Goal: Find specific page/section: Find specific page/section

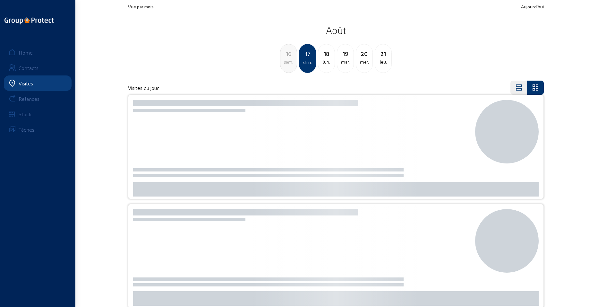
click at [292, 64] on div "sam." at bounding box center [288, 62] width 16 height 8
click at [291, 59] on div "ven." at bounding box center [288, 62] width 16 height 8
click at [291, 59] on div "jeu." at bounding box center [288, 62] width 16 height 8
click at [291, 59] on div "mer." at bounding box center [288, 62] width 16 height 8
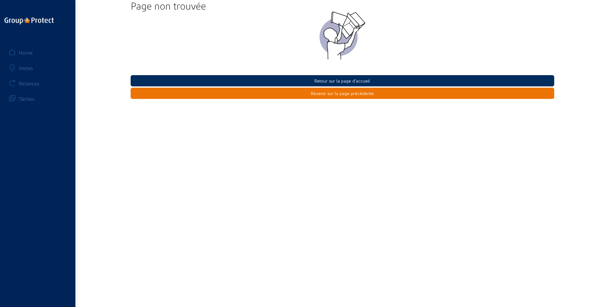
click at [318, 81] on button "Retour sur la page d'accueil" at bounding box center [343, 80] width 424 height 11
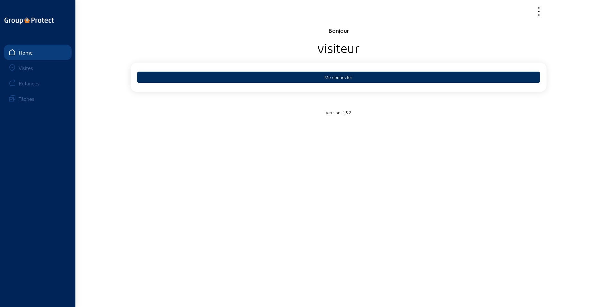
click at [339, 81] on button "Me connecter" at bounding box center [338, 77] width 403 height 11
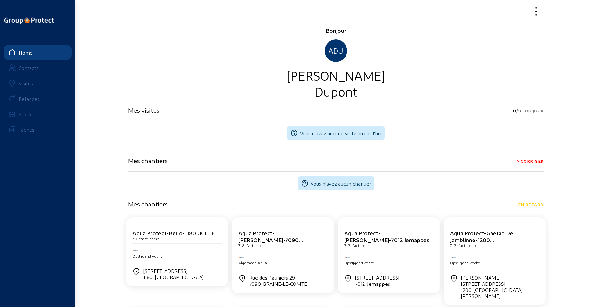
click at [29, 85] on div "Visites" at bounding box center [26, 83] width 14 height 6
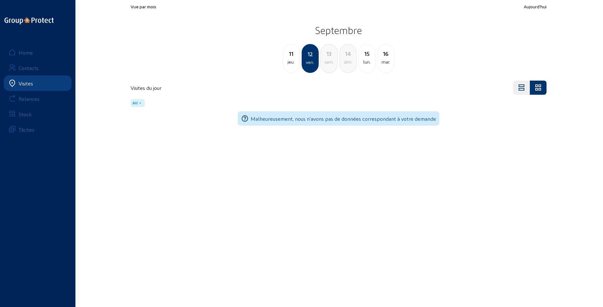
click at [290, 59] on div "jeu." at bounding box center [291, 62] width 16 height 8
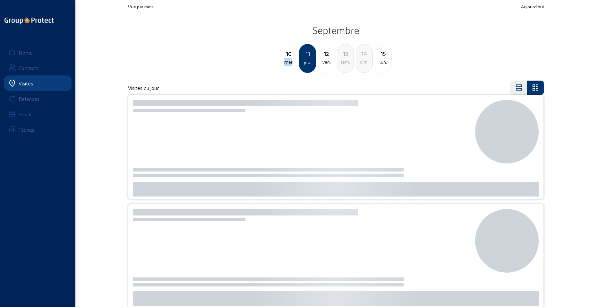
click at [290, 59] on div "mer." at bounding box center [288, 62] width 16 height 8
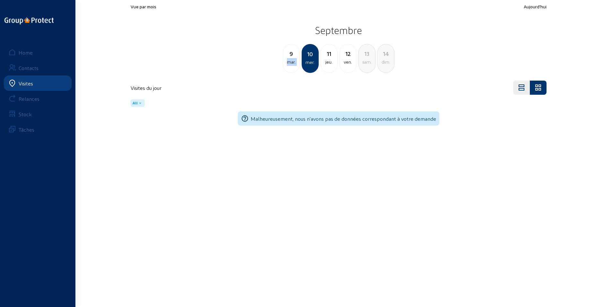
click at [290, 59] on div "mar." at bounding box center [291, 62] width 16 height 8
click at [290, 59] on div "lun." at bounding box center [291, 62] width 16 height 8
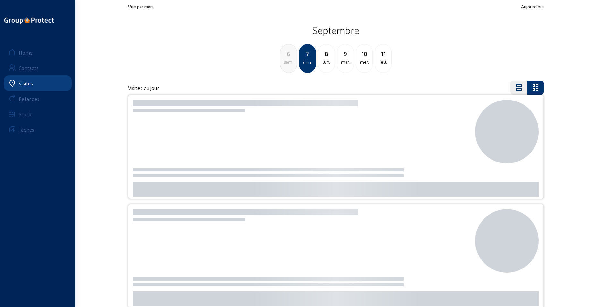
click at [289, 59] on div "sam." at bounding box center [288, 62] width 16 height 8
click at [289, 59] on div "jeu." at bounding box center [288, 62] width 16 height 8
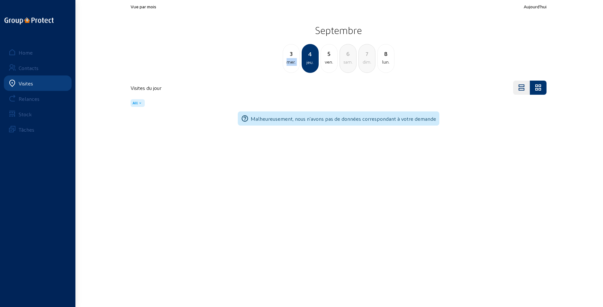
click at [289, 59] on div "mer." at bounding box center [291, 62] width 16 height 8
click at [289, 59] on div "mar." at bounding box center [291, 62] width 16 height 8
click at [289, 59] on div "dim." at bounding box center [291, 62] width 16 height 8
click at [289, 59] on div "ven." at bounding box center [291, 62] width 16 height 8
click at [289, 59] on div "jeu." at bounding box center [291, 62] width 16 height 8
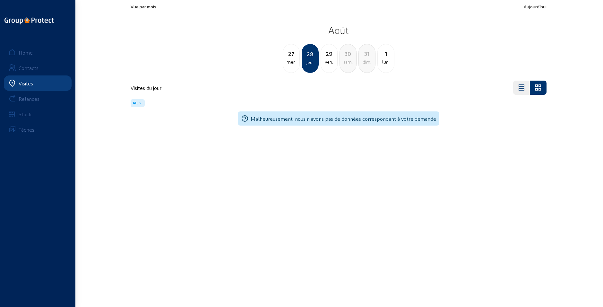
click at [289, 59] on div "mer." at bounding box center [291, 62] width 16 height 8
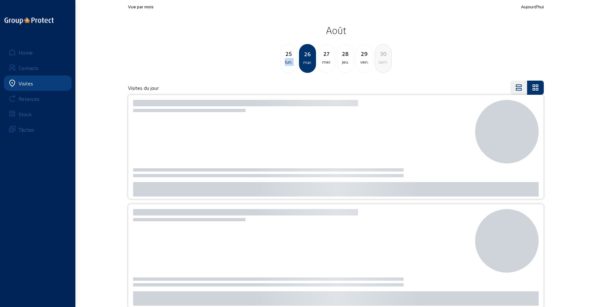
click at [289, 59] on div "lun." at bounding box center [288, 62] width 16 height 8
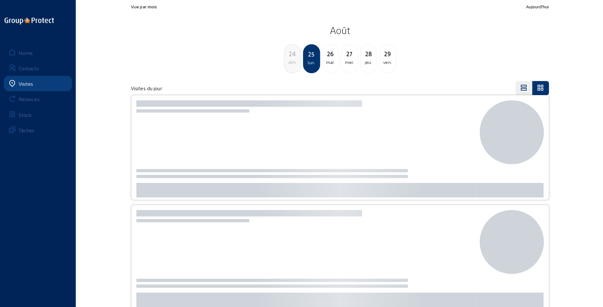
click at [289, 59] on div "dim." at bounding box center [291, 62] width 16 height 8
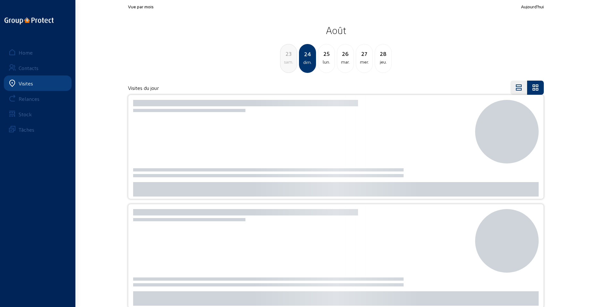
click at [290, 59] on div "sam." at bounding box center [288, 62] width 16 height 8
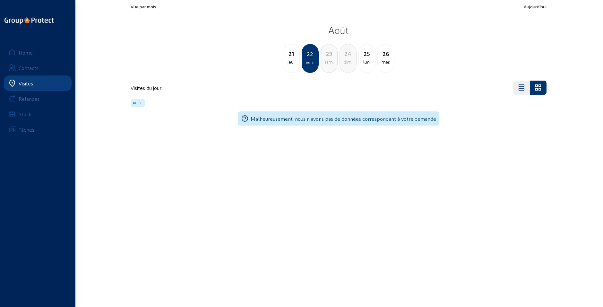
click at [290, 59] on div "jeu." at bounding box center [291, 62] width 16 height 8
click at [290, 59] on div "mer." at bounding box center [291, 62] width 16 height 8
click at [292, 66] on div "[DATE]" at bounding box center [291, 58] width 17 height 29
click at [292, 66] on div "18 lun." at bounding box center [291, 58] width 17 height 29
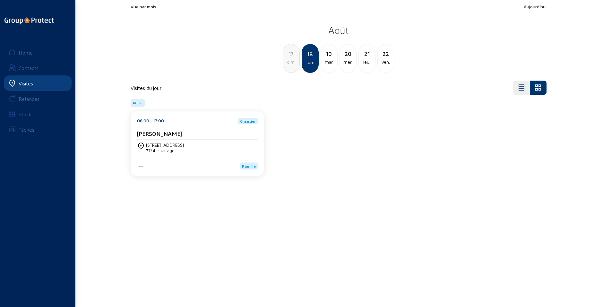
click at [292, 65] on div "dim." at bounding box center [291, 62] width 16 height 8
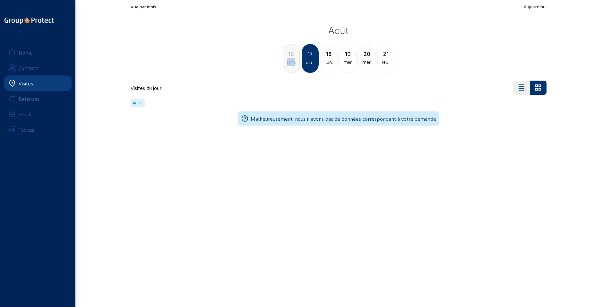
click at [292, 65] on div "sam." at bounding box center [291, 62] width 16 height 8
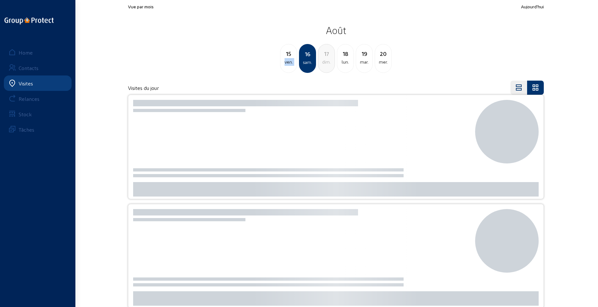
click at [292, 65] on div "ven." at bounding box center [288, 62] width 16 height 8
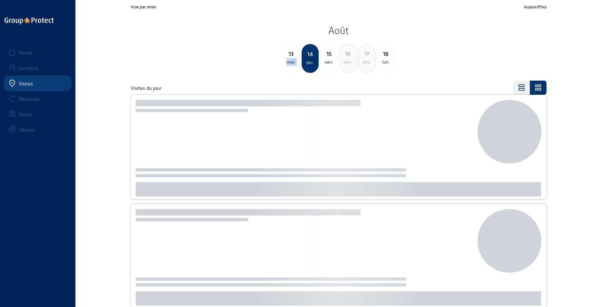
click at [292, 65] on div "mer." at bounding box center [291, 62] width 16 height 8
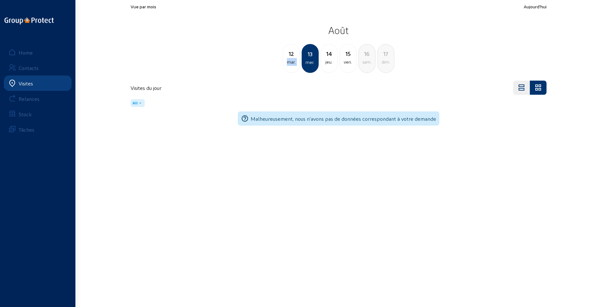
click at [292, 65] on div "mar." at bounding box center [291, 62] width 16 height 8
click at [292, 65] on div "lun." at bounding box center [291, 62] width 16 height 8
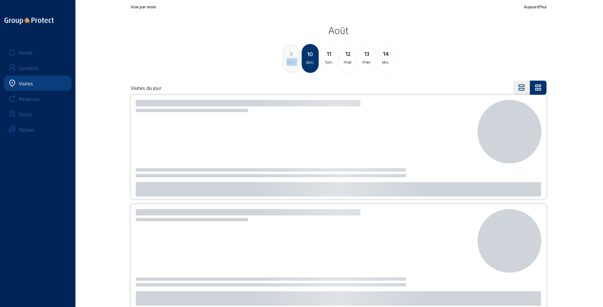
click at [292, 65] on div "sam." at bounding box center [291, 62] width 16 height 8
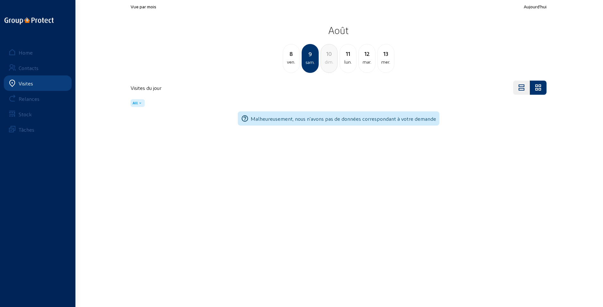
click at [292, 65] on div "ven." at bounding box center [291, 62] width 16 height 8
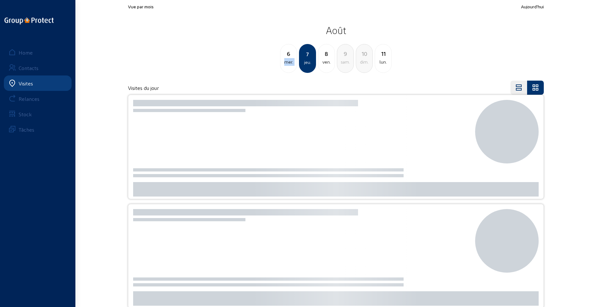
click at [292, 65] on div "mer." at bounding box center [288, 62] width 16 height 8
click at [292, 65] on div "mar." at bounding box center [288, 62] width 16 height 8
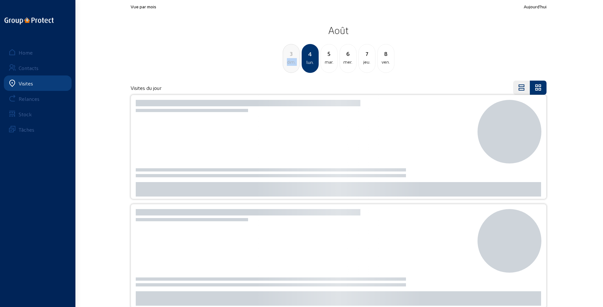
click at [292, 65] on div "dim." at bounding box center [291, 62] width 16 height 8
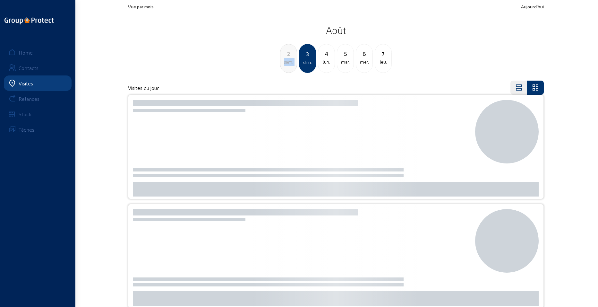
click at [292, 65] on div "sam." at bounding box center [288, 62] width 16 height 8
click at [292, 65] on div "ven." at bounding box center [288, 62] width 16 height 8
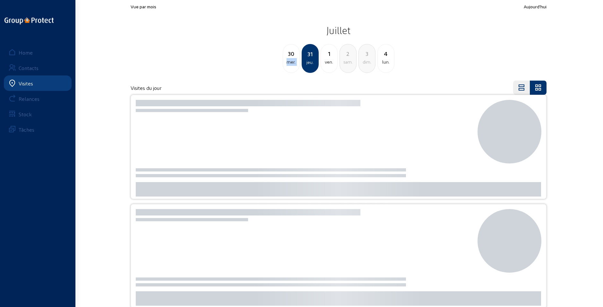
click at [292, 65] on div "mer." at bounding box center [291, 62] width 16 height 8
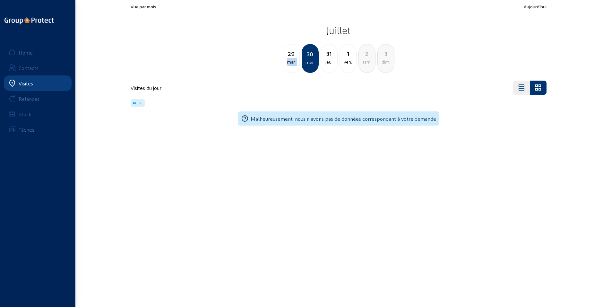
click at [292, 65] on div "mar." at bounding box center [291, 62] width 16 height 8
click at [292, 65] on div "lun." at bounding box center [291, 62] width 16 height 8
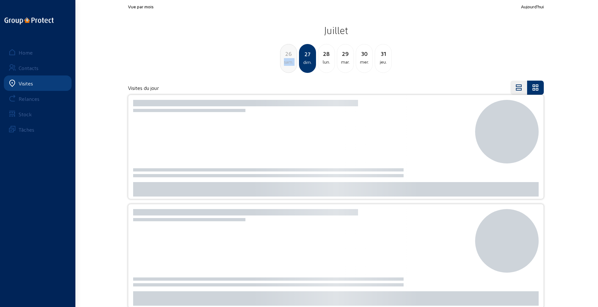
click at [292, 65] on div "sam." at bounding box center [288, 62] width 16 height 8
click at [292, 65] on div "ven." at bounding box center [288, 62] width 16 height 8
click at [292, 65] on div "jeu." at bounding box center [288, 62] width 16 height 8
click at [292, 65] on div "mer." at bounding box center [288, 62] width 16 height 8
click at [292, 65] on div "mar." at bounding box center [288, 62] width 16 height 8
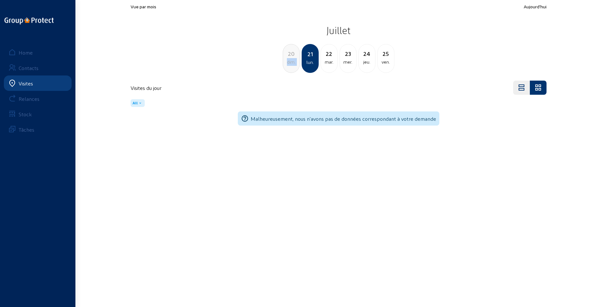
click at [292, 65] on div "dim." at bounding box center [291, 62] width 16 height 8
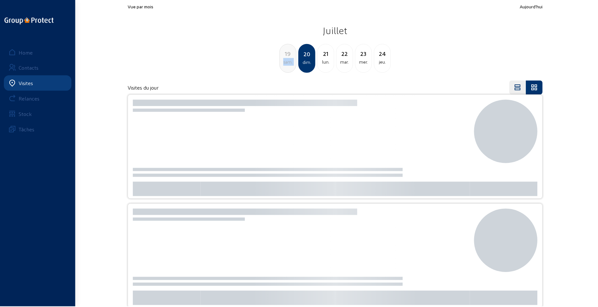
click at [292, 65] on div "sam." at bounding box center [288, 62] width 16 height 8
click at [292, 65] on div "jeu." at bounding box center [288, 62] width 16 height 8
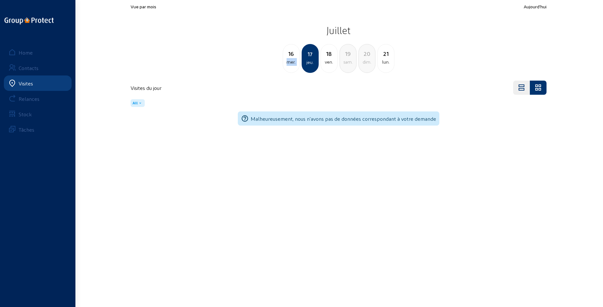
click at [292, 65] on div "mer." at bounding box center [291, 62] width 16 height 8
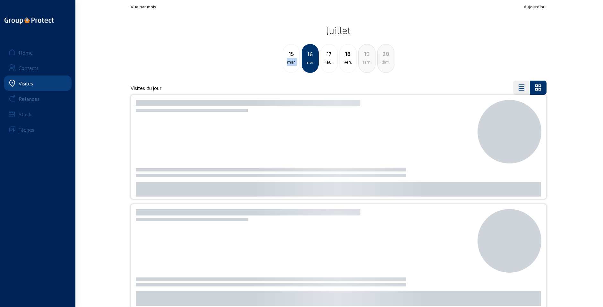
click at [292, 65] on div "mar." at bounding box center [291, 62] width 16 height 8
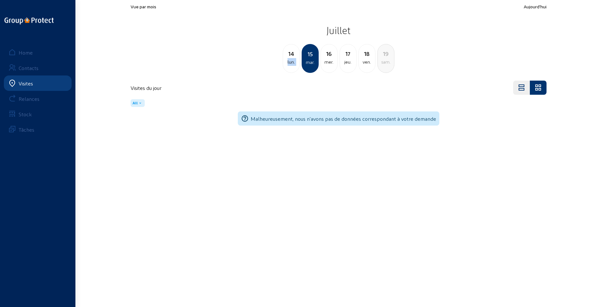
click at [292, 65] on div "lun." at bounding box center [291, 62] width 16 height 8
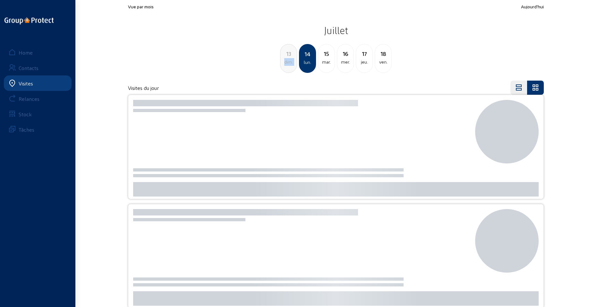
click at [292, 65] on div "dim." at bounding box center [288, 62] width 16 height 8
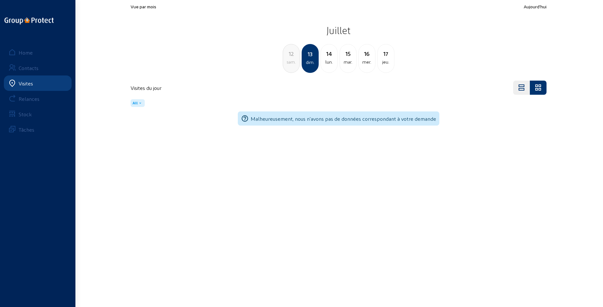
click at [292, 65] on div "sam." at bounding box center [291, 62] width 16 height 8
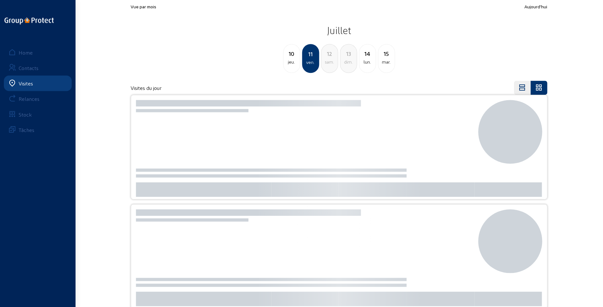
click at [293, 65] on div "jeu." at bounding box center [291, 62] width 16 height 8
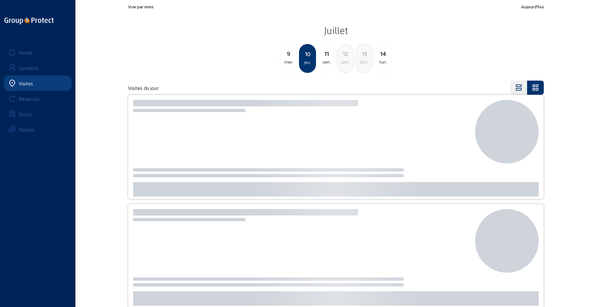
click at [293, 65] on div "mer." at bounding box center [288, 62] width 16 height 8
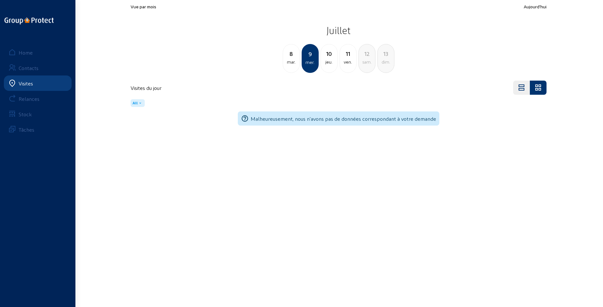
click at [293, 64] on div "mar." at bounding box center [291, 62] width 16 height 8
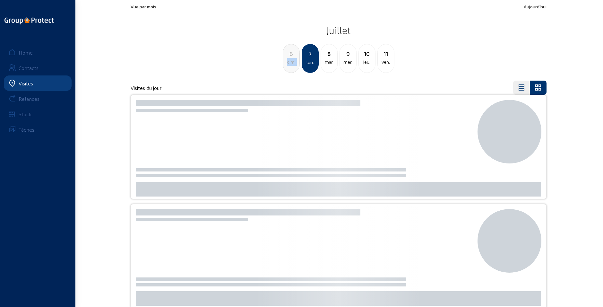
click at [293, 64] on div "dim." at bounding box center [291, 62] width 16 height 8
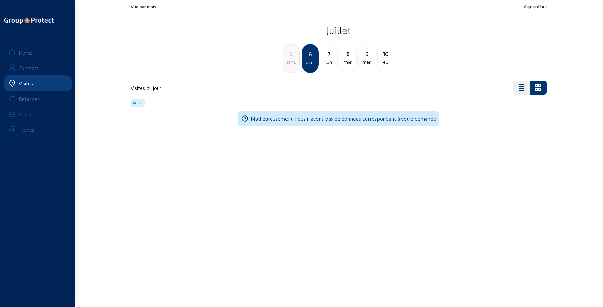
click at [293, 67] on div "5 sam." at bounding box center [291, 58] width 17 height 29
click at [291, 68] on div "4 ven." at bounding box center [291, 58] width 17 height 29
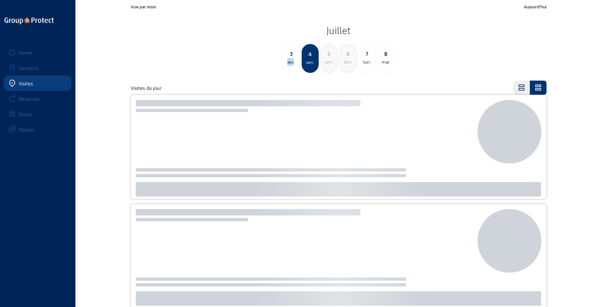
click at [290, 69] on div "3 jeu." at bounding box center [291, 58] width 17 height 29
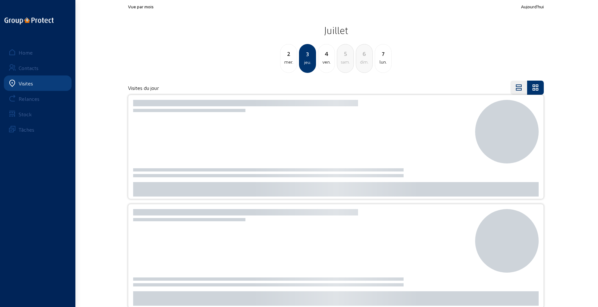
click at [290, 69] on div "2 mer." at bounding box center [288, 58] width 17 height 29
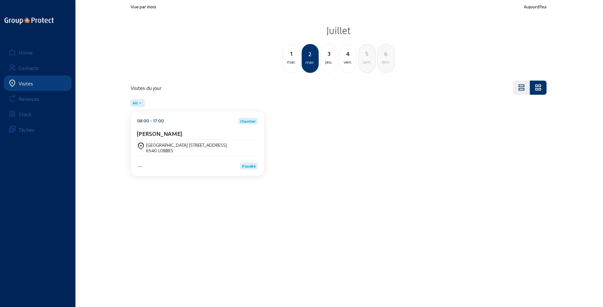
click at [350, 60] on div "ven." at bounding box center [348, 62] width 16 height 8
click at [297, 61] on div "jeu." at bounding box center [291, 62] width 16 height 8
click at [294, 61] on div "mer." at bounding box center [291, 62] width 16 height 8
click at [294, 64] on div "mar." at bounding box center [291, 62] width 16 height 8
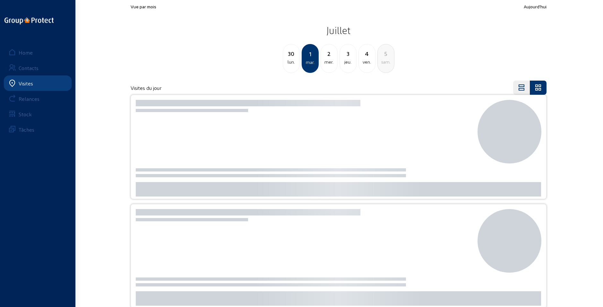
click at [294, 64] on div "lun." at bounding box center [291, 62] width 16 height 8
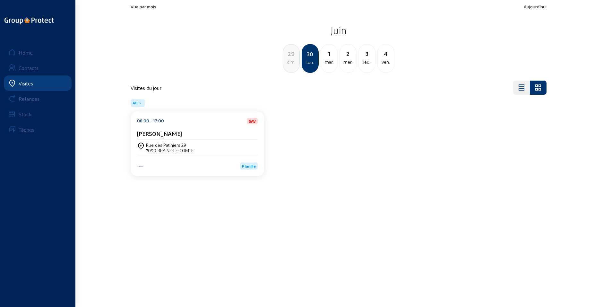
click at [293, 64] on div "dim." at bounding box center [291, 62] width 16 height 8
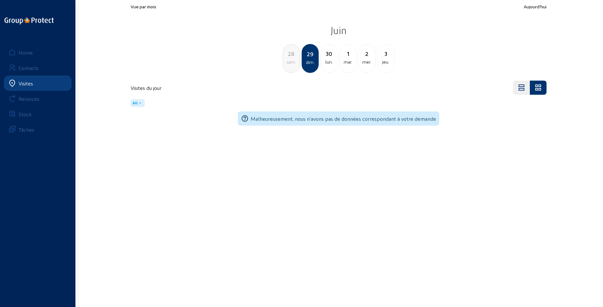
click at [293, 64] on div "sam." at bounding box center [291, 62] width 16 height 8
click at [293, 64] on div "ven." at bounding box center [291, 62] width 16 height 8
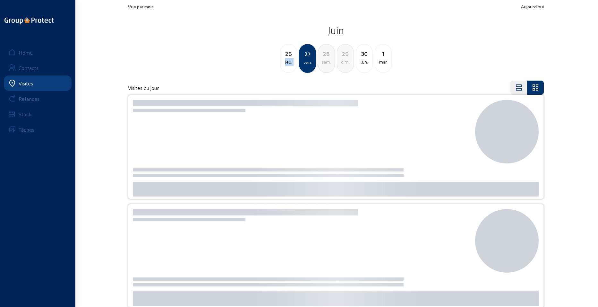
click at [293, 64] on div "jeu." at bounding box center [288, 62] width 16 height 8
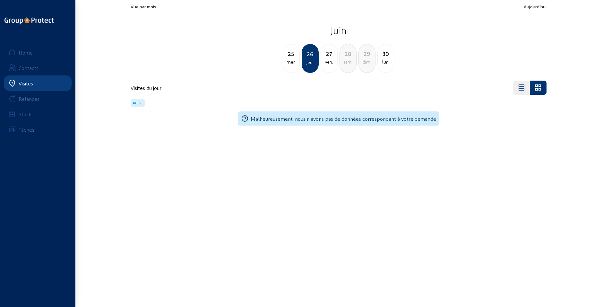
click at [293, 64] on div "mer." at bounding box center [291, 62] width 16 height 8
click at [293, 64] on div "mar." at bounding box center [291, 62] width 16 height 8
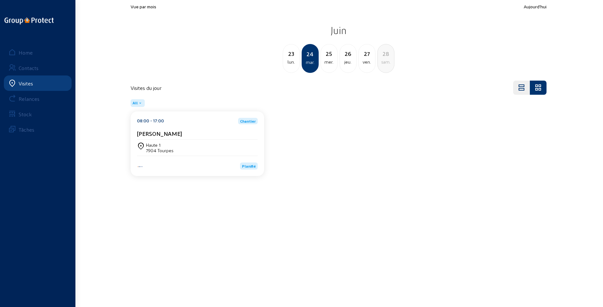
click at [293, 64] on div "lun." at bounding box center [291, 62] width 16 height 8
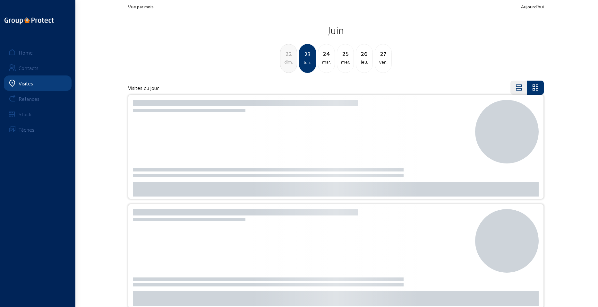
click at [293, 64] on div "dim." at bounding box center [288, 62] width 16 height 8
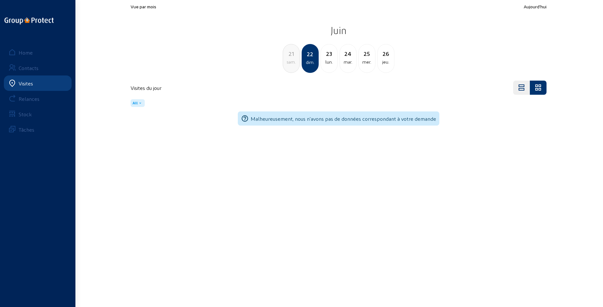
click at [293, 64] on div "sam." at bounding box center [291, 62] width 16 height 8
click at [293, 64] on div "ven." at bounding box center [291, 62] width 16 height 8
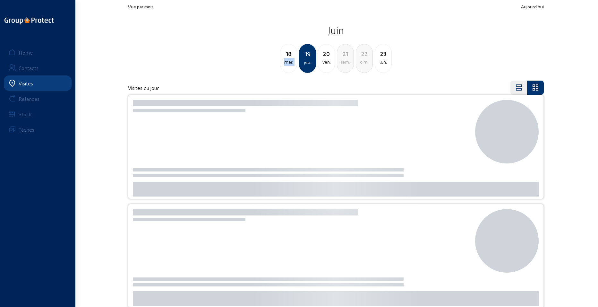
click at [293, 64] on div "mer." at bounding box center [288, 62] width 16 height 8
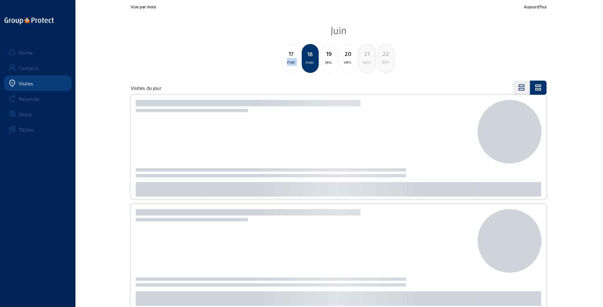
click at [293, 64] on div "mar." at bounding box center [291, 62] width 16 height 8
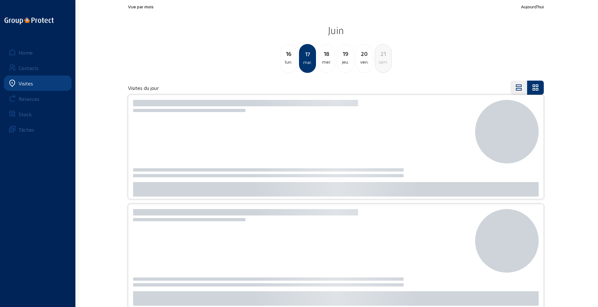
click at [293, 64] on div "lun." at bounding box center [288, 62] width 16 height 8
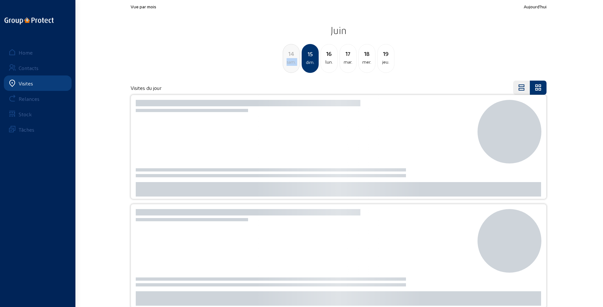
click at [293, 64] on div "sam." at bounding box center [291, 62] width 16 height 8
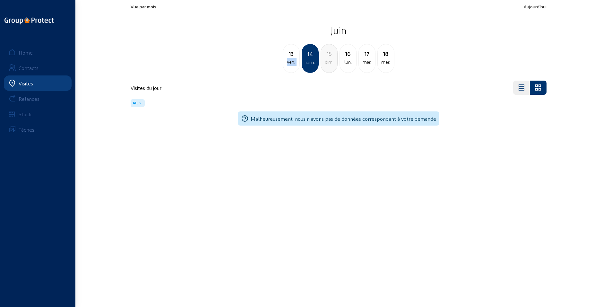
click at [293, 64] on div "ven." at bounding box center [291, 62] width 16 height 8
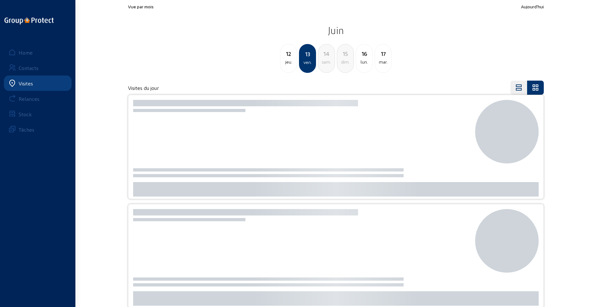
click at [293, 64] on div "jeu." at bounding box center [288, 62] width 16 height 8
click at [293, 64] on div "mar." at bounding box center [288, 62] width 16 height 8
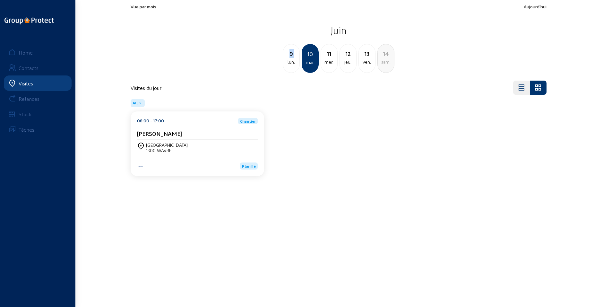
click at [290, 57] on div "9" at bounding box center [291, 53] width 16 height 9
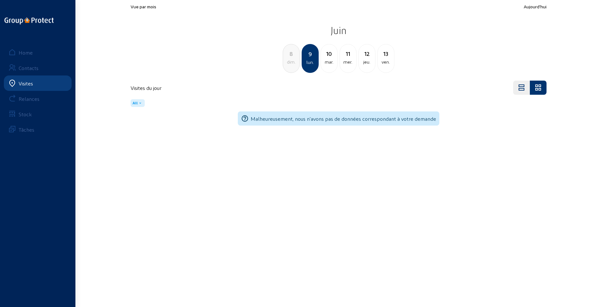
click at [290, 62] on div "dim." at bounding box center [291, 62] width 16 height 8
click at [290, 63] on div "sam." at bounding box center [291, 62] width 16 height 8
click at [290, 64] on div "ven." at bounding box center [291, 62] width 16 height 8
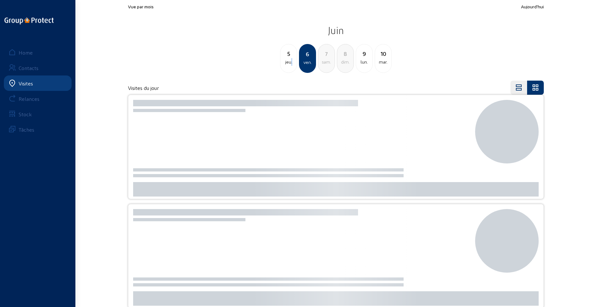
click at [290, 64] on div "jeu." at bounding box center [288, 62] width 16 height 8
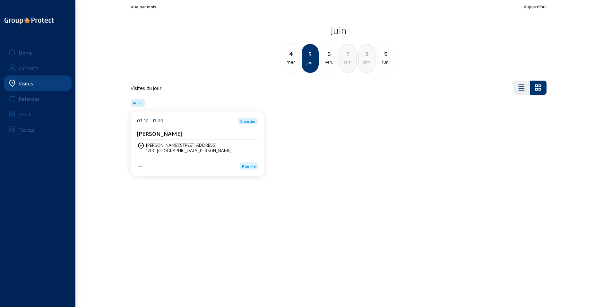
click at [292, 60] on div "mer." at bounding box center [291, 62] width 16 height 8
click at [290, 66] on div "3 mar." at bounding box center [291, 58] width 17 height 29
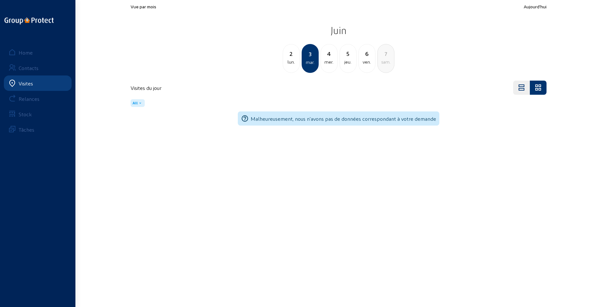
click at [290, 66] on div "2 lun." at bounding box center [291, 58] width 17 height 29
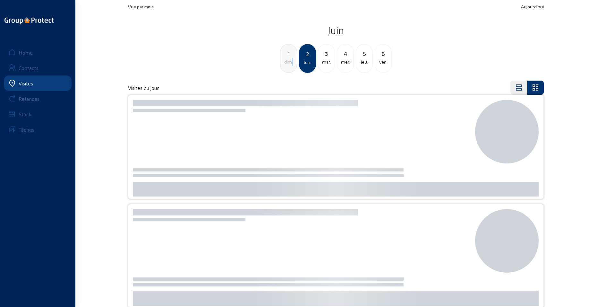
click at [290, 66] on div "1 dim." at bounding box center [288, 58] width 17 height 29
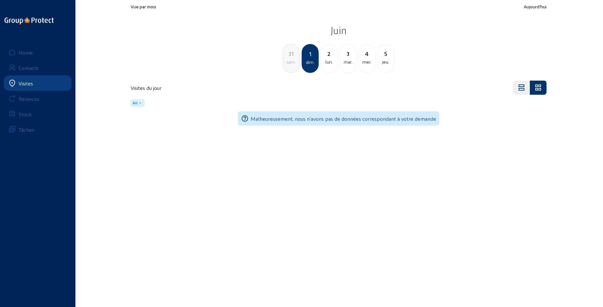
click at [290, 66] on div "31 sam." at bounding box center [291, 58] width 17 height 29
click at [290, 66] on div "30 ven." at bounding box center [291, 58] width 17 height 29
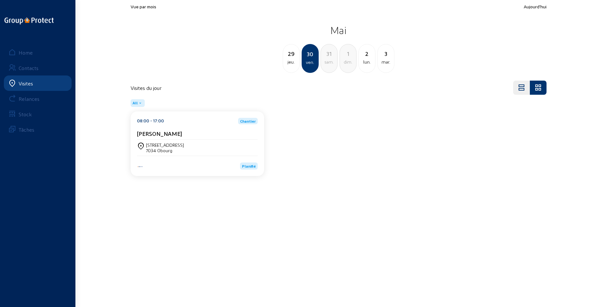
click at [290, 66] on div "29 jeu." at bounding box center [291, 58] width 17 height 29
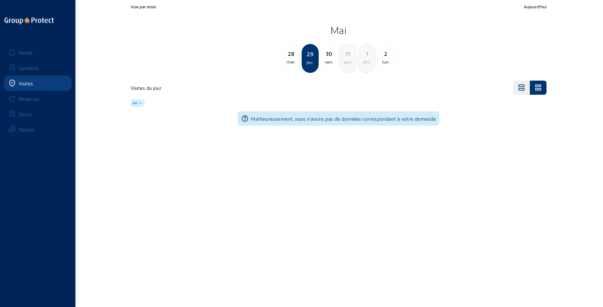
click at [290, 66] on div "28 mer." at bounding box center [291, 58] width 17 height 29
click at [290, 66] on div "27 mar." at bounding box center [291, 58] width 17 height 29
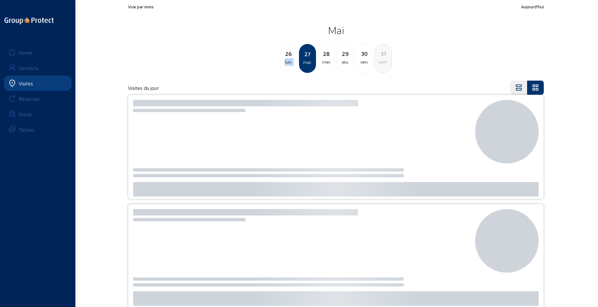
click at [290, 66] on div "26 lun." at bounding box center [288, 58] width 17 height 29
click at [290, 66] on div "25 dim." at bounding box center [288, 58] width 17 height 29
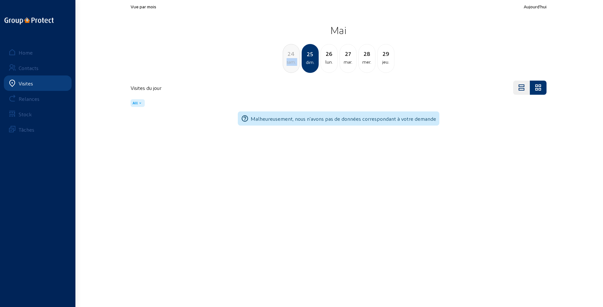
click at [290, 66] on div "24 sam." at bounding box center [291, 58] width 17 height 29
click at [290, 66] on div "23 ven." at bounding box center [291, 58] width 17 height 29
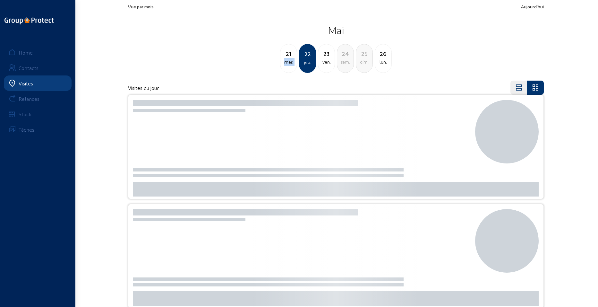
click at [290, 66] on div "21 mer." at bounding box center [288, 58] width 17 height 29
click at [290, 66] on div "20 mar." at bounding box center [288, 58] width 17 height 29
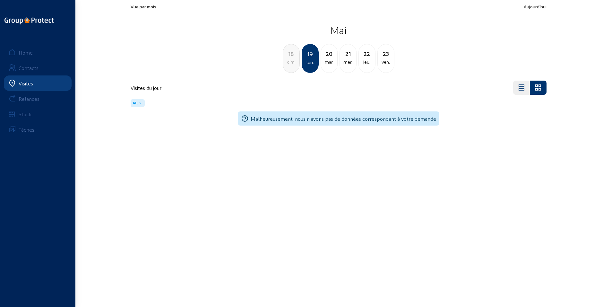
click at [290, 66] on div "18 dim." at bounding box center [291, 58] width 17 height 29
click at [290, 66] on div "17 sam." at bounding box center [291, 58] width 17 height 29
click at [290, 66] on div "16 ven." at bounding box center [291, 58] width 17 height 29
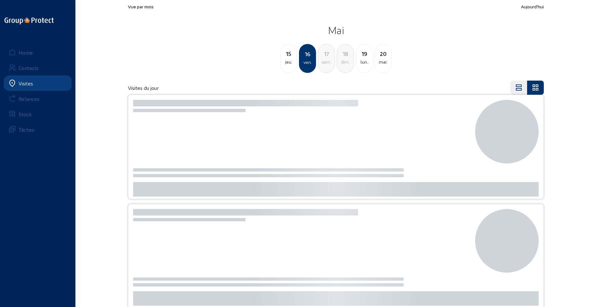
click at [290, 66] on div "15 jeu." at bounding box center [288, 58] width 17 height 29
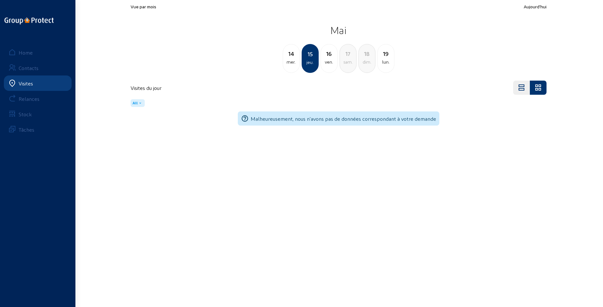
click at [290, 68] on div "14 mer." at bounding box center [291, 58] width 17 height 29
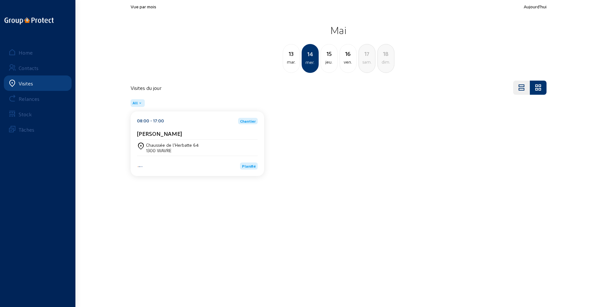
click at [290, 65] on div "mar." at bounding box center [291, 62] width 16 height 8
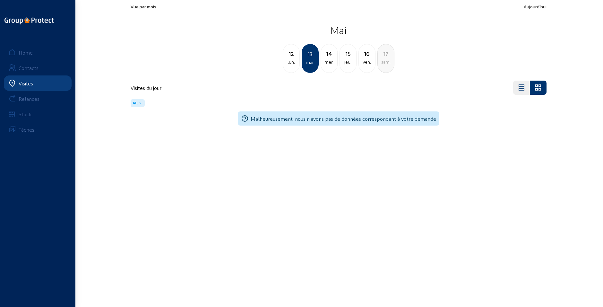
click at [320, 64] on div "12 lun. 13 mar. 14 mer. 15 jeu. 16 ven. 17 sam." at bounding box center [339, 58] width 424 height 29
click at [323, 63] on div "mer." at bounding box center [329, 62] width 16 height 8
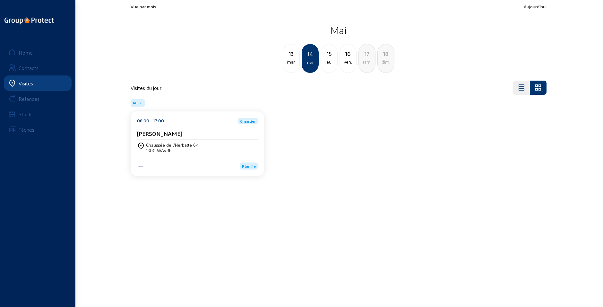
click at [332, 61] on div "jeu." at bounding box center [329, 62] width 16 height 8
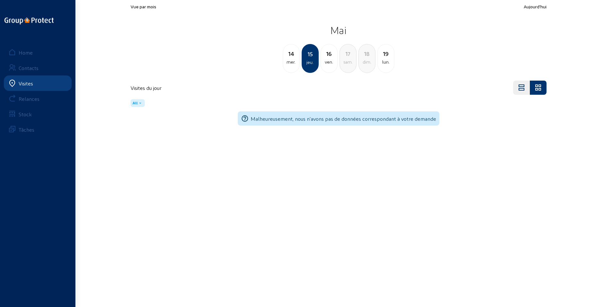
click at [326, 61] on div "ven." at bounding box center [329, 62] width 16 height 8
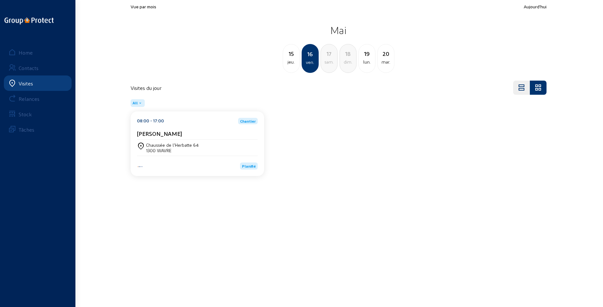
click at [369, 60] on div "lun." at bounding box center [367, 62] width 16 height 8
click at [329, 57] on div "20" at bounding box center [329, 53] width 16 height 9
click at [291, 62] on div "lun." at bounding box center [291, 62] width 16 height 8
drag, startPoint x: 176, startPoint y: 134, endPoint x: 138, endPoint y: 134, distance: 38.5
click at [138, 134] on div "NOEL BUYSE" at bounding box center [197, 133] width 121 height 7
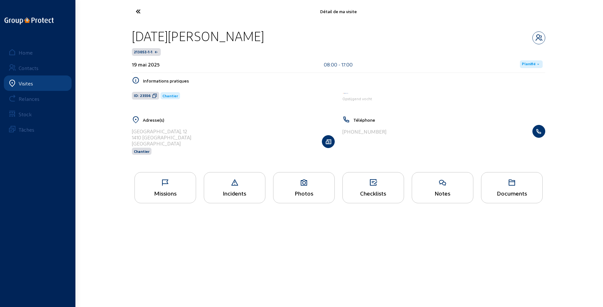
click at [187, 192] on div "Missions" at bounding box center [165, 193] width 61 height 7
